Goal: Information Seeking & Learning: Find specific fact

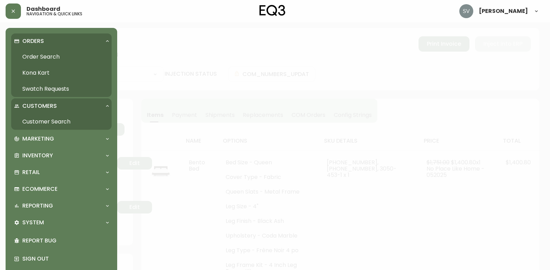
select select "PROCESSING"
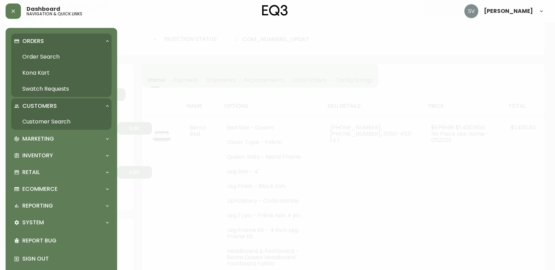
scroll to position [35, 0]
click at [54, 53] on link "Order Search" at bounding box center [61, 57] width 100 height 16
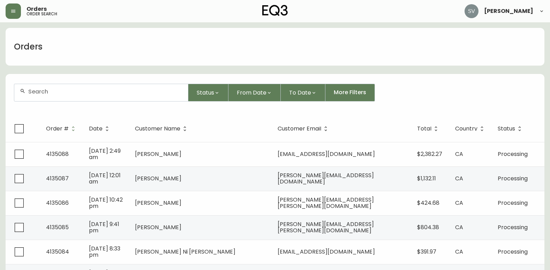
click at [87, 92] on input "text" at bounding box center [105, 91] width 154 height 7
paste input "4133934"
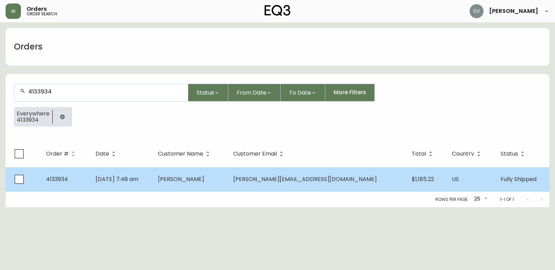
type input "4133934"
click at [228, 183] on td "Kevin Coleman" at bounding box center [190, 179] width 76 height 24
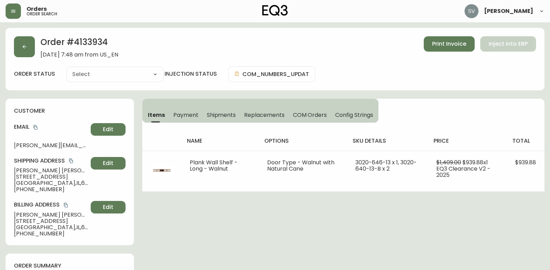
type input "Fully Shipped"
select select "FULLY_SHIPPED"
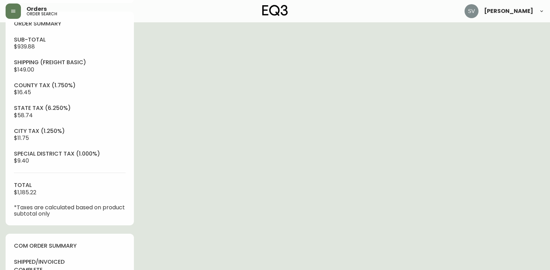
scroll to position [279, 0]
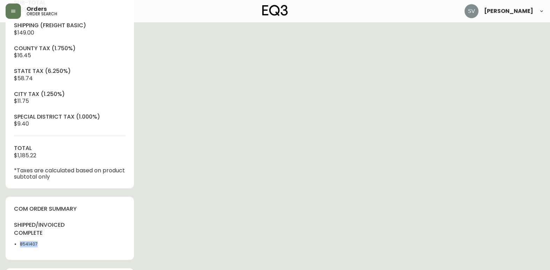
drag, startPoint x: 45, startPoint y: 243, endPoint x: 21, endPoint y: 244, distance: 24.4
click at [21, 244] on li "8541407" at bounding box center [43, 244] width 46 height 6
copy li "8541407"
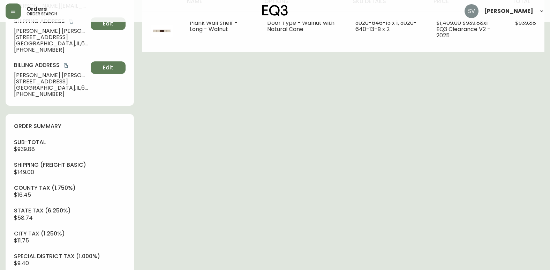
scroll to position [0, 0]
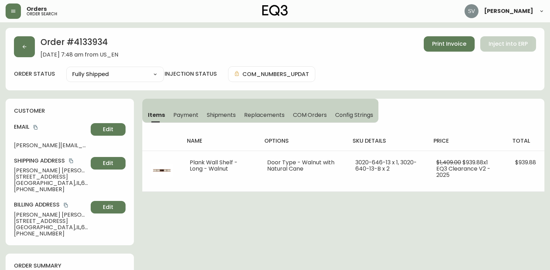
click at [189, 118] on span "Payment" at bounding box center [185, 114] width 25 height 7
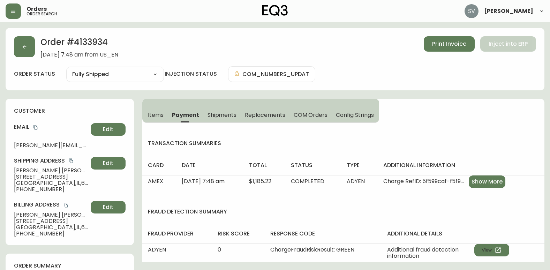
click at [216, 118] on span "Shipments" at bounding box center [222, 114] width 29 height 7
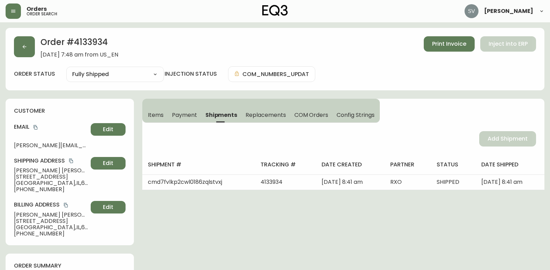
click at [159, 119] on button "Items" at bounding box center [154, 114] width 25 height 15
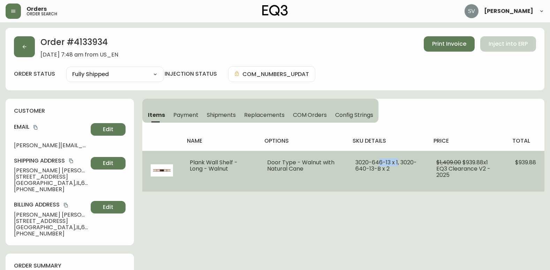
drag, startPoint x: 398, startPoint y: 163, endPoint x: 379, endPoint y: 161, distance: 19.3
click at [379, 161] on span "3020-646-13 x 1, 3020-640-13-B x 2" at bounding box center [385, 165] width 61 height 14
drag, startPoint x: 379, startPoint y: 161, endPoint x: 383, endPoint y: 162, distance: 4.0
click at [383, 162] on span "3020-646-13 x 1, 3020-640-13-B x 2" at bounding box center [385, 165] width 61 height 14
drag, startPoint x: 391, startPoint y: 160, endPoint x: 356, endPoint y: 161, distance: 34.5
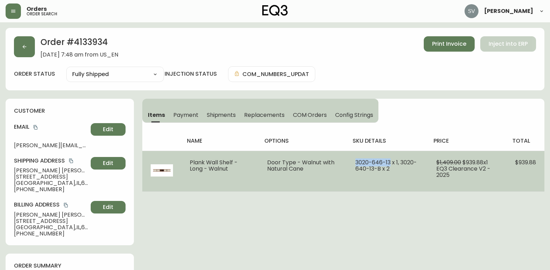
click at [356, 161] on span "3020-646-13 x 1, 3020-640-13-B x 2" at bounding box center [385, 165] width 61 height 14
copy span "[PHONE_NUMBER]"
drag, startPoint x: 402, startPoint y: 162, endPoint x: 379, endPoint y: 170, distance: 24.3
click at [379, 170] on span "3020-646-13 x 1, 3020-640-13-B x 2" at bounding box center [385, 165] width 61 height 14
copy span "3020-640-13-B"
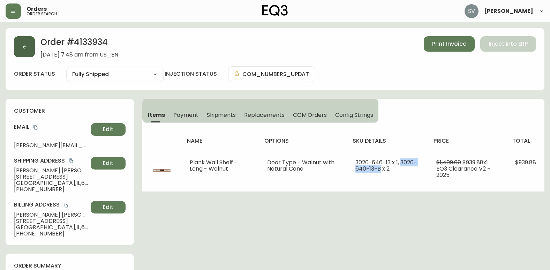
click at [30, 48] on button "button" at bounding box center [24, 46] width 21 height 21
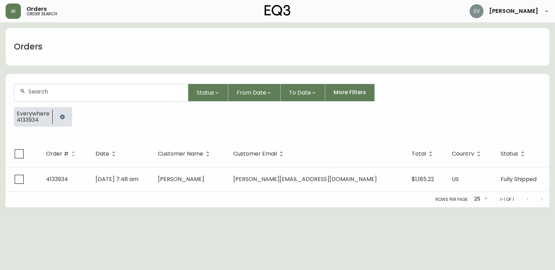
click at [62, 115] on icon "button" at bounding box center [62, 116] width 5 height 5
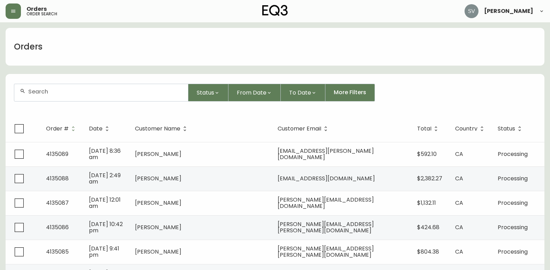
click at [82, 95] on div at bounding box center [101, 92] width 174 height 17
drag, startPoint x: 82, startPoint y: 95, endPoint x: 49, endPoint y: 95, distance: 33.5
paste input "4134589"
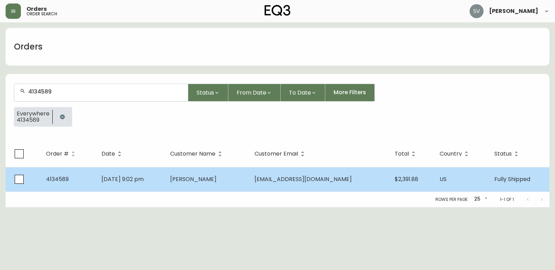
type input "4134589"
click at [236, 184] on td "Stephen Vogel" at bounding box center [207, 179] width 84 height 24
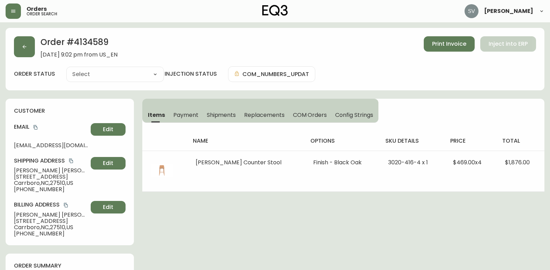
type input "Fully Shipped"
select select "FULLY_SHIPPED"
click at [16, 12] on button "button" at bounding box center [13, 10] width 15 height 15
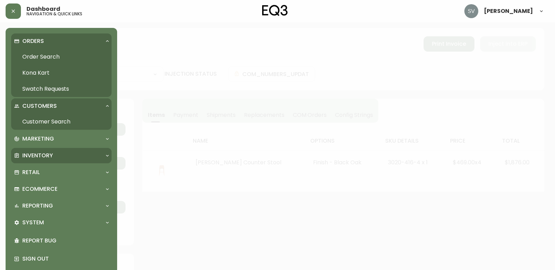
click at [74, 153] on div "Inventory" at bounding box center [58, 156] width 88 height 8
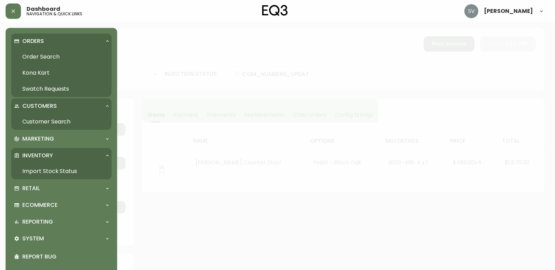
click at [81, 171] on link "Import Stock Status" at bounding box center [61, 171] width 100 height 16
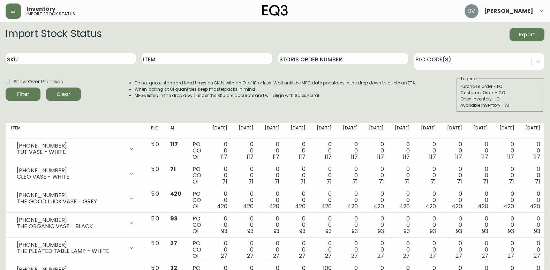
click at [70, 51] on div "SKU" at bounding box center [71, 58] width 130 height 23
click at [73, 63] on input "SKU" at bounding box center [71, 58] width 130 height 11
paste input "3180-523-0"
click at [6, 88] on button "Filter" at bounding box center [23, 94] width 35 height 13
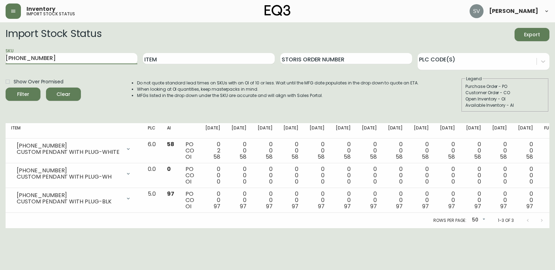
drag, startPoint x: 62, startPoint y: 57, endPoint x: 0, endPoint y: 57, distance: 61.7
click at [0, 56] on html "Inventory import stock status Stephanie Vilaylack Import Stock Status Export SK…" at bounding box center [277, 114] width 555 height 228
paste input "3180-009"
type input "3180-009-0"
click at [6, 88] on button "Filter" at bounding box center [23, 94] width 35 height 13
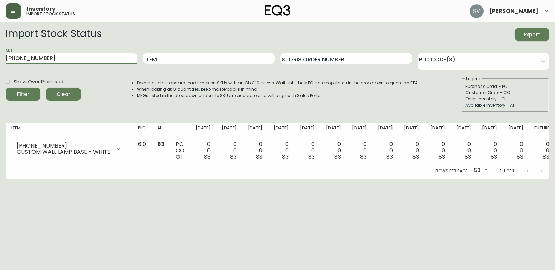
click at [13, 14] on icon "button" at bounding box center [13, 11] width 6 height 6
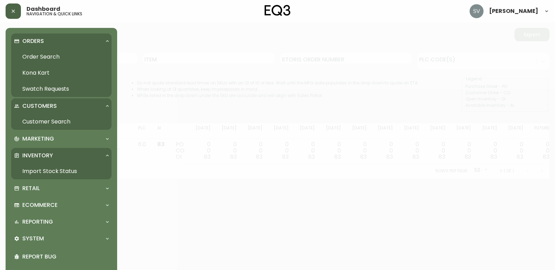
click at [42, 58] on link "Order Search" at bounding box center [61, 57] width 100 height 16
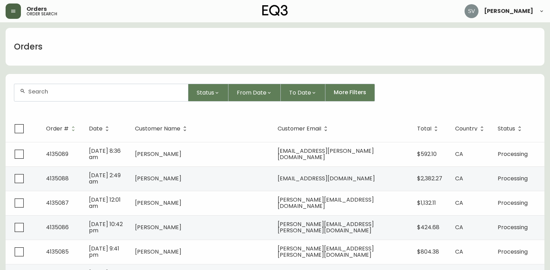
click at [103, 95] on div at bounding box center [101, 92] width 174 height 17
type input "patrick rice"
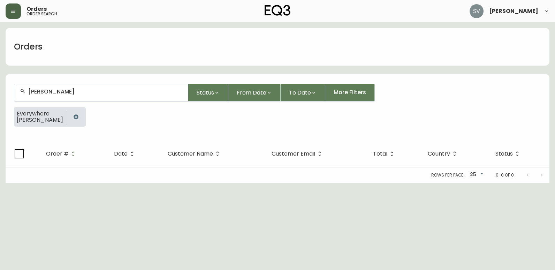
click at [74, 118] on icon "button" at bounding box center [76, 116] width 5 height 5
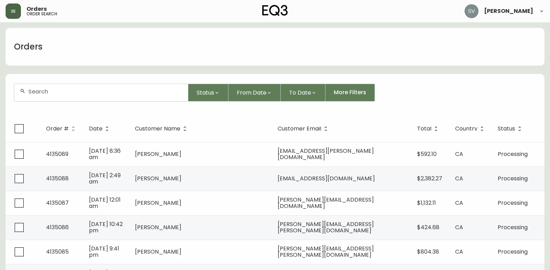
click at [98, 92] on input "text" at bounding box center [105, 91] width 154 height 7
type input "p"
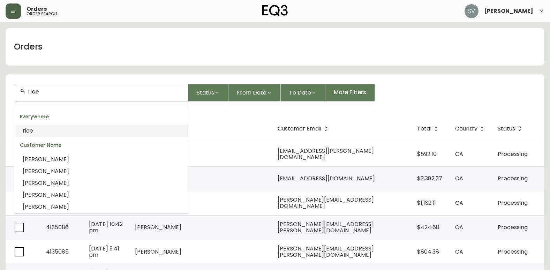
click at [78, 132] on li "rice" at bounding box center [101, 131] width 174 height 12
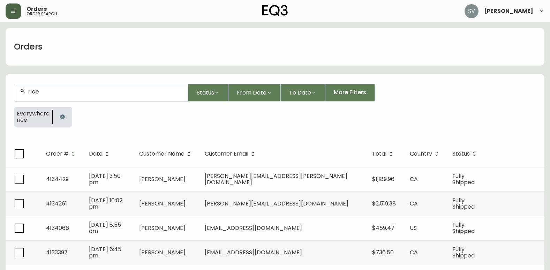
type input "rice"
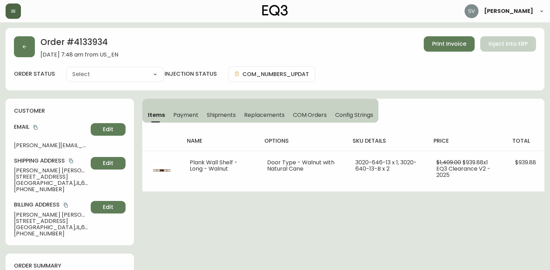
type input "Fully Shipped"
select select "FULLY_SHIPPED"
click at [15, 13] on icon "button" at bounding box center [13, 11] width 6 height 6
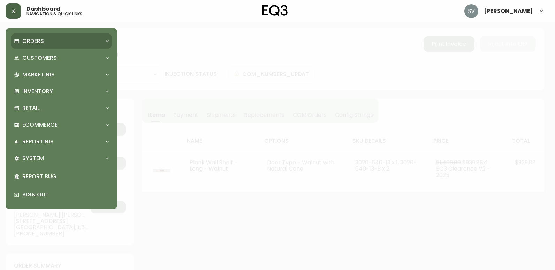
click at [48, 40] on div "Orders" at bounding box center [58, 41] width 88 height 8
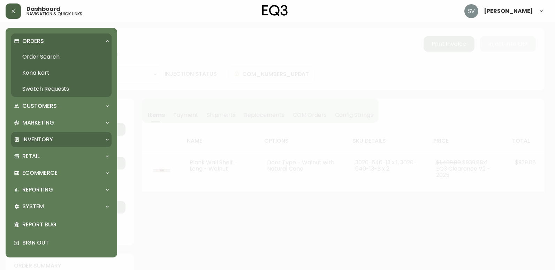
click at [54, 141] on div "Inventory" at bounding box center [58, 140] width 88 height 8
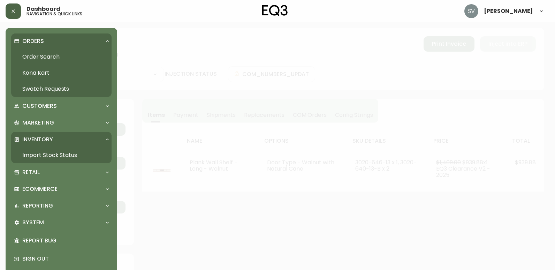
click at [50, 154] on link "Import Stock Status" at bounding box center [61, 155] width 100 height 16
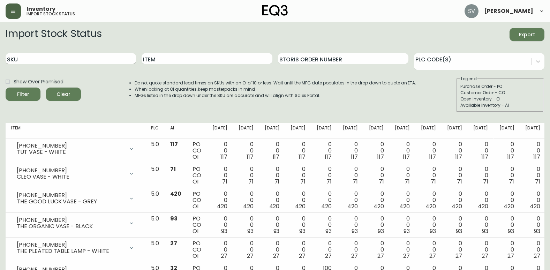
click at [93, 58] on input "SKU" at bounding box center [71, 58] width 130 height 11
paste input "[PHONE_NUMBER]"
click at [6, 88] on button "Filter" at bounding box center [23, 94] width 35 height 13
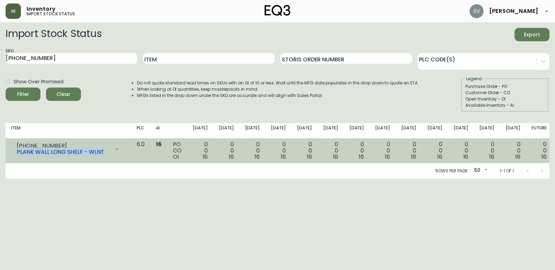
drag, startPoint x: 104, startPoint y: 153, endPoint x: 15, endPoint y: 153, distance: 88.9
click at [15, 153] on div "[PHONE_NUMBER] PLANK WALL LONG SHELF - WLNT" at bounding box center [68, 148] width 114 height 15
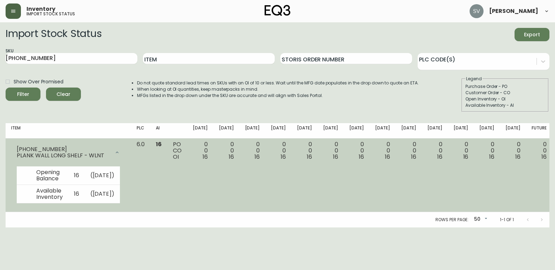
drag, startPoint x: 15, startPoint y: 153, endPoint x: 18, endPoint y: 150, distance: 4.4
drag, startPoint x: 18, startPoint y: 150, endPoint x: 24, endPoint y: 155, distance: 7.7
click at [24, 155] on div "PLANK WALL LONG SHELF - WLNT" at bounding box center [63, 155] width 93 height 6
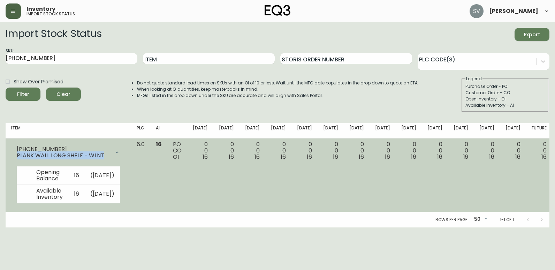
copy div "PLANK WALL LONG SHELF - WLNT"
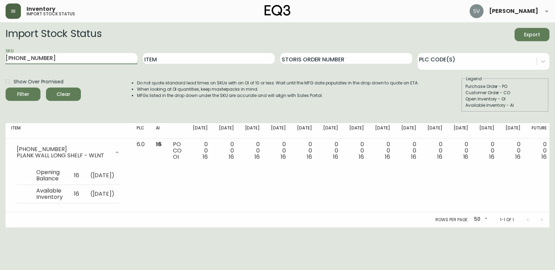
drag, startPoint x: 76, startPoint y: 61, endPoint x: -1, endPoint y: 62, distance: 77.8
click at [0, 62] on html "Inventory import stock status [PERSON_NAME] Import Stock Status Export SKU [PHO…" at bounding box center [277, 113] width 555 height 227
paste input "0-13-B"
type input "3020-640-13-B"
click at [6, 88] on button "Filter" at bounding box center [23, 94] width 35 height 13
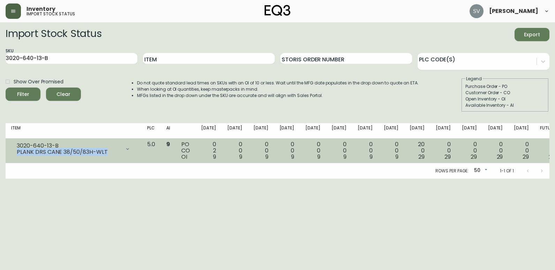
drag, startPoint x: 110, startPoint y: 153, endPoint x: 12, endPoint y: 154, distance: 97.7
click at [12, 154] on div "3020-640-13-B PLANK DRS CANE 38/50/83H-WLT" at bounding box center [73, 148] width 125 height 15
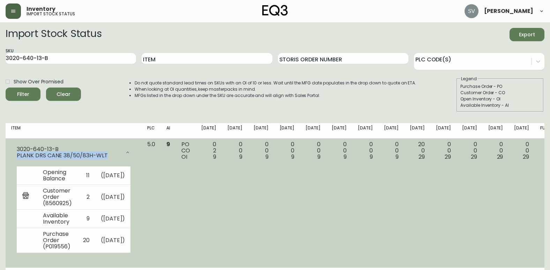
drag, startPoint x: 12, startPoint y: 154, endPoint x: 21, endPoint y: 153, distance: 9.5
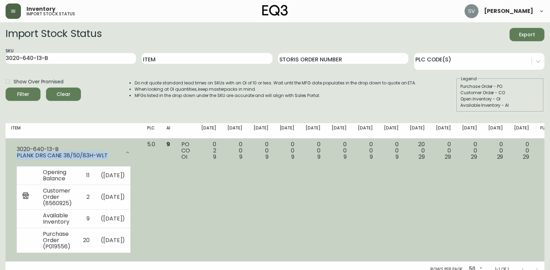
copy div "PLANK DRS CANE 38/50/83H-WLT"
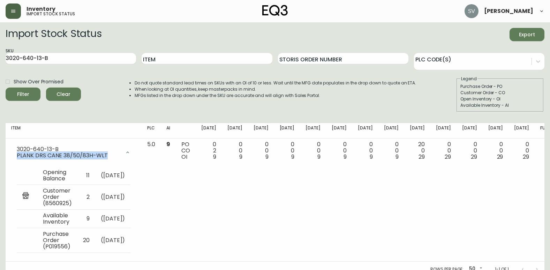
click at [525, 121] on div "Import Stock Status Export SKU 3020-640-13-B Item Storis Order Number PLC Code(…" at bounding box center [275, 152] width 539 height 249
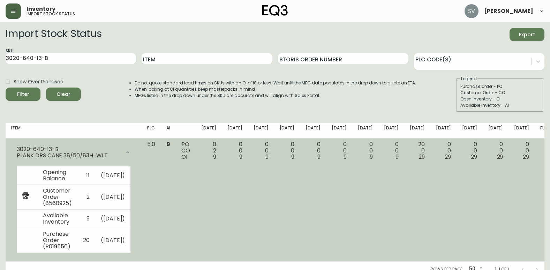
click at [491, 225] on td "0 0 29" at bounding box center [496, 199] width 26 height 123
click at [508, 230] on td "0 0 29" at bounding box center [521, 199] width 26 height 123
